Goal: Task Accomplishment & Management: Manage account settings

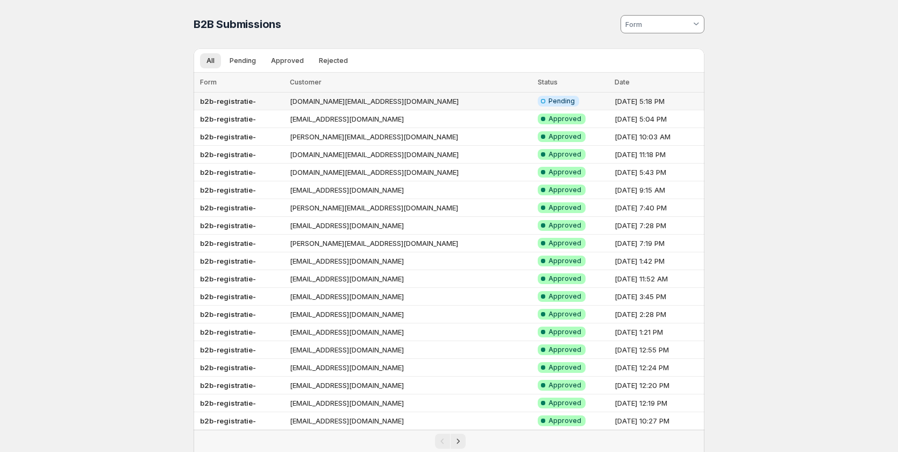
click at [332, 101] on td "[DOMAIN_NAME][EMAIL_ADDRESS][DOMAIN_NAME]" at bounding box center [411, 102] width 248 height 18
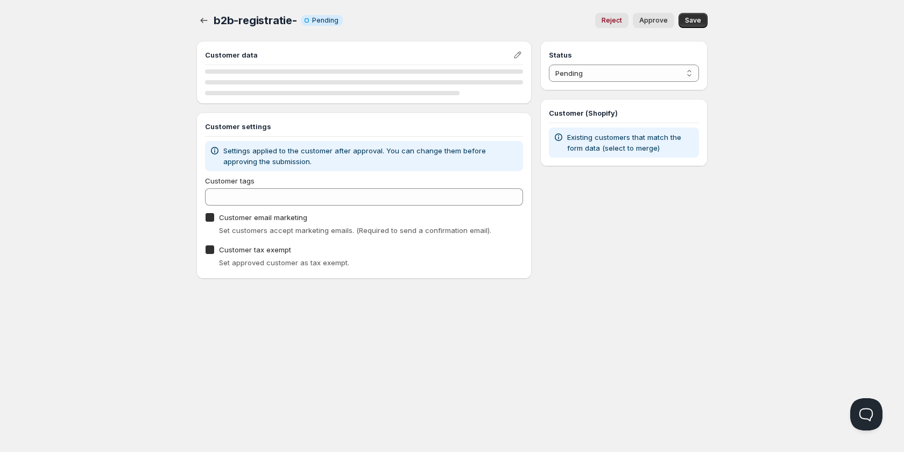
checkbox input "true"
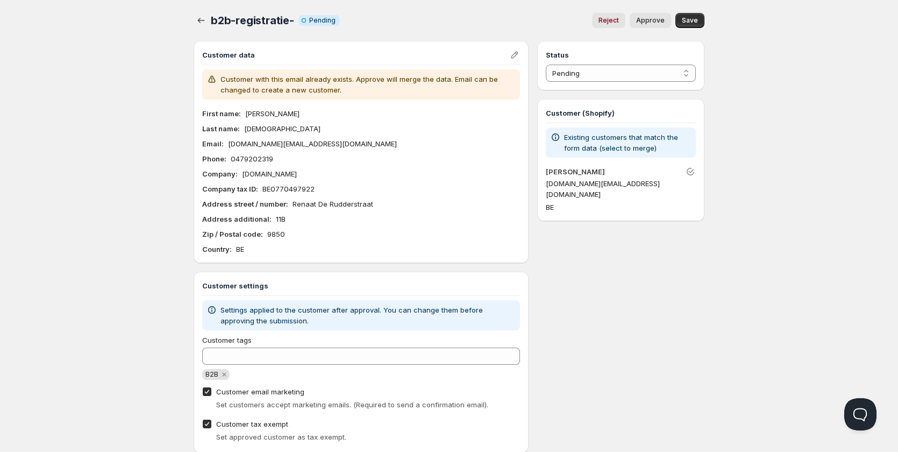
click at [662, 22] on span "Approve" at bounding box center [650, 20] width 29 height 9
select select "1"
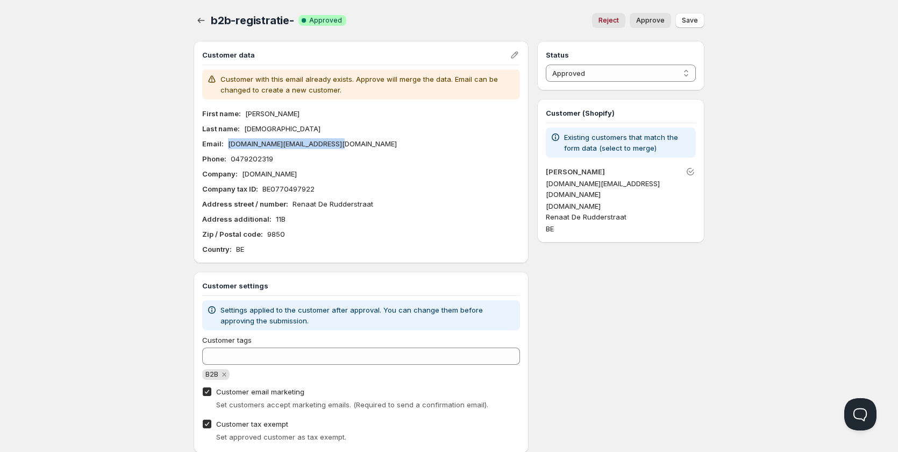
drag, startPoint x: 340, startPoint y: 143, endPoint x: 227, endPoint y: 140, distance: 113.0
click at [227, 140] on div "Email : [DOMAIN_NAME][EMAIL_ADDRESS][DOMAIN_NAME]" at bounding box center [361, 143] width 318 height 11
copy p "[DOMAIN_NAME][EMAIL_ADDRESS][DOMAIN_NAME]"
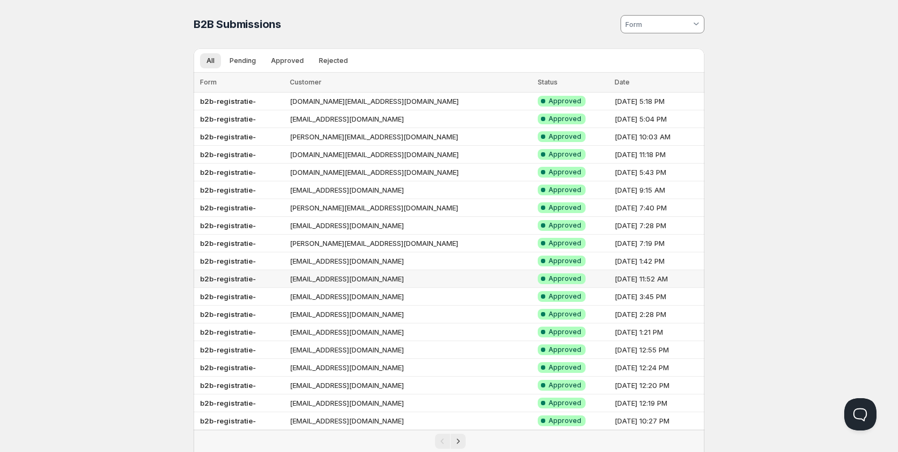
click at [300, 284] on td "[EMAIL_ADDRESS][DOMAIN_NAME]" at bounding box center [411, 279] width 248 height 18
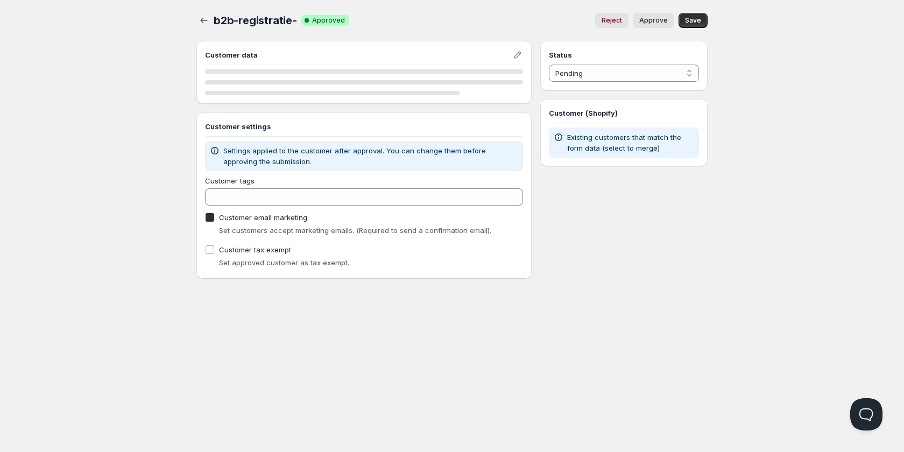
checkbox input "true"
select select "1"
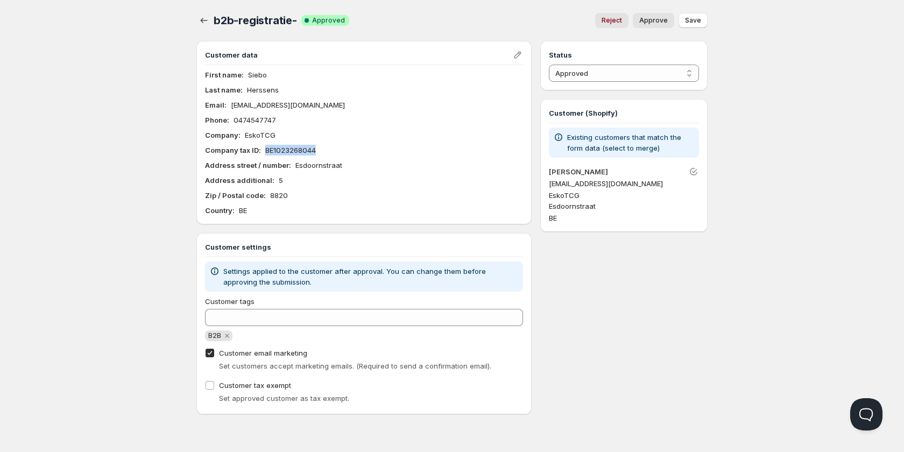
drag, startPoint x: 266, startPoint y: 149, endPoint x: 316, endPoint y: 150, distance: 50.0
click at [316, 150] on p "BE1023268044" at bounding box center [290, 150] width 51 height 11
copy p "BE1023268044"
drag, startPoint x: 313, startPoint y: 104, endPoint x: 230, endPoint y: 104, distance: 83.4
click at [230, 104] on div "Email : [EMAIL_ADDRESS][DOMAIN_NAME]" at bounding box center [364, 105] width 318 height 11
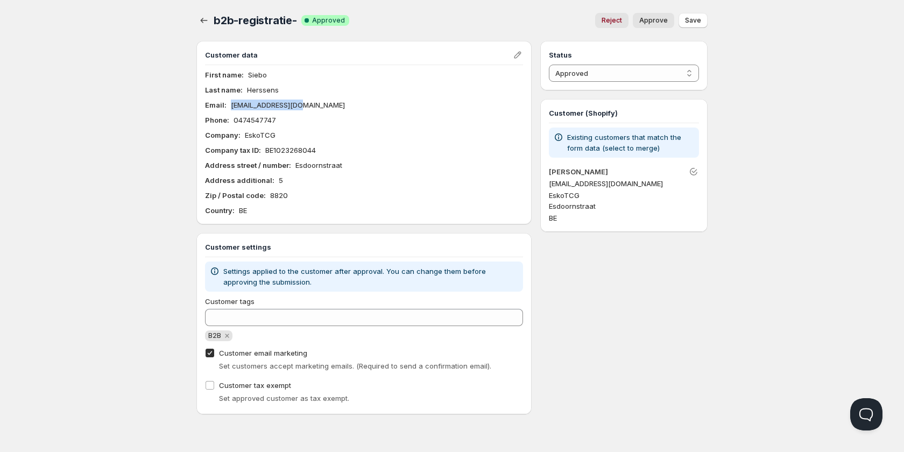
copy p "[EMAIL_ADDRESS][DOMAIN_NAME]"
